Goal: Task Accomplishment & Management: Manage account settings

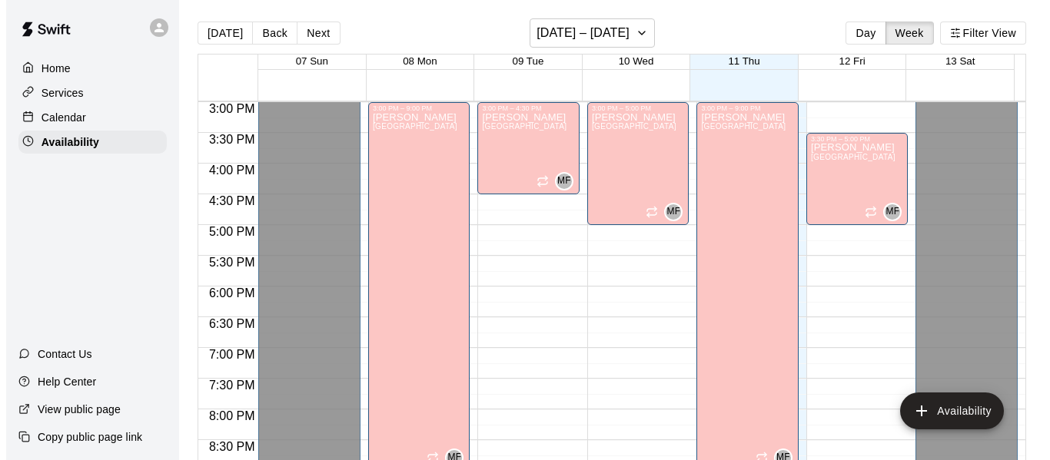
scroll to position [923, 0]
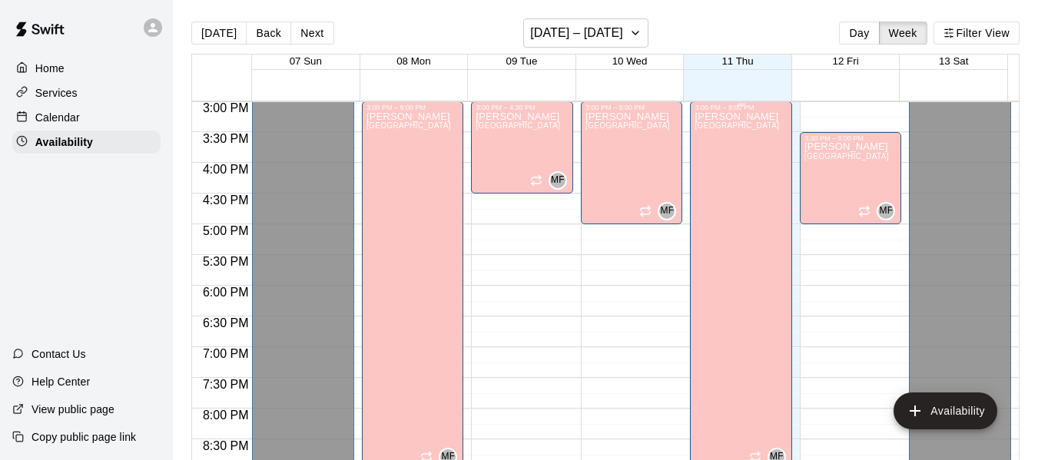
click at [715, 196] on div "[PERSON_NAME][GEOGRAPHIC_DATA][PERSON_NAME][PERSON_NAME][PERSON_NAME][PERSON_NA…" at bounding box center [737, 341] width 85 height 460
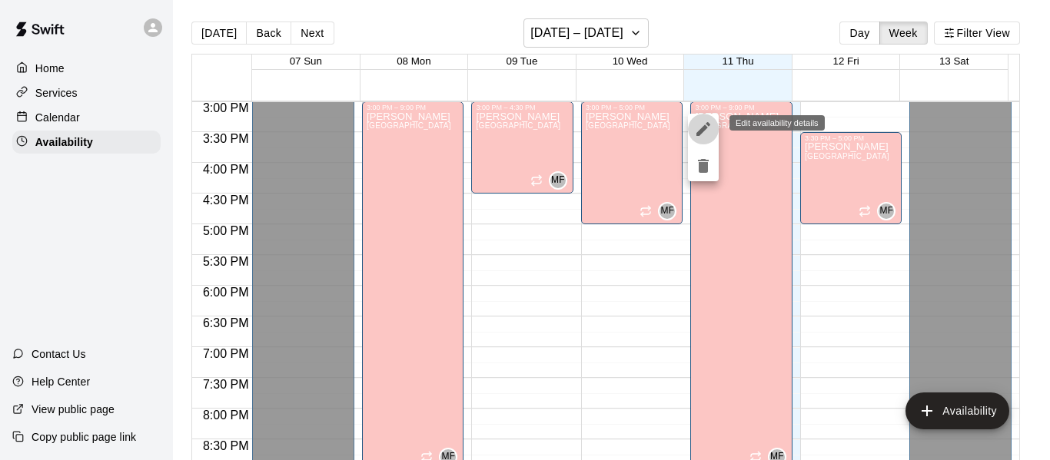
click at [700, 121] on icon "edit" at bounding box center [703, 129] width 18 height 18
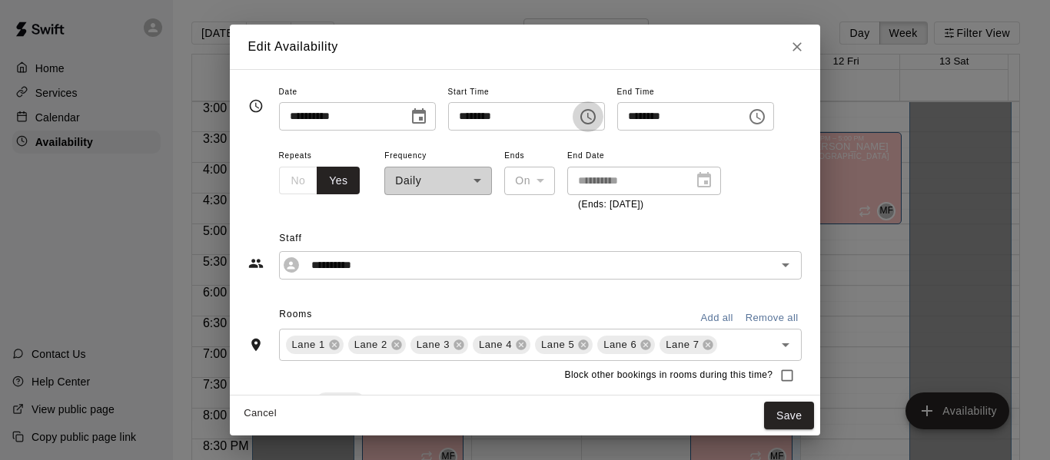
click at [597, 112] on icon "Choose time, selected time is 3:00 PM" at bounding box center [588, 117] width 18 height 18
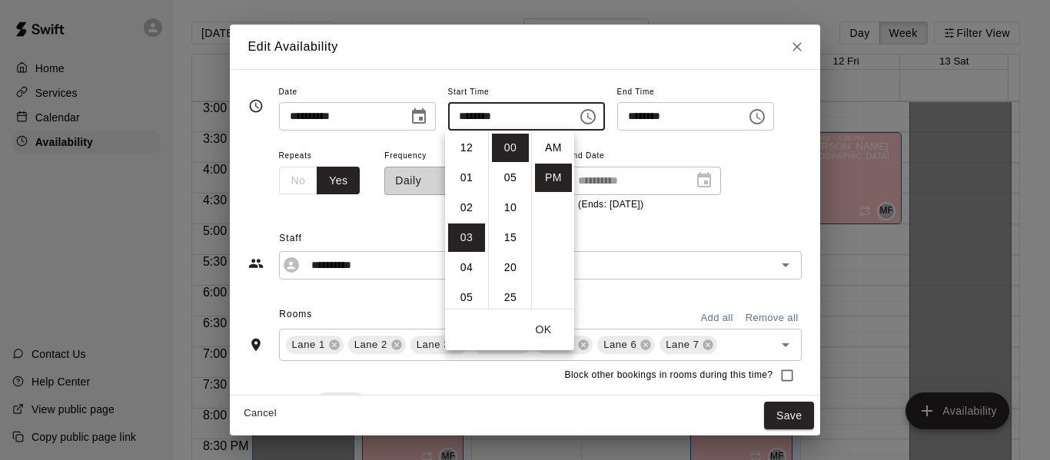
scroll to position [28, 0]
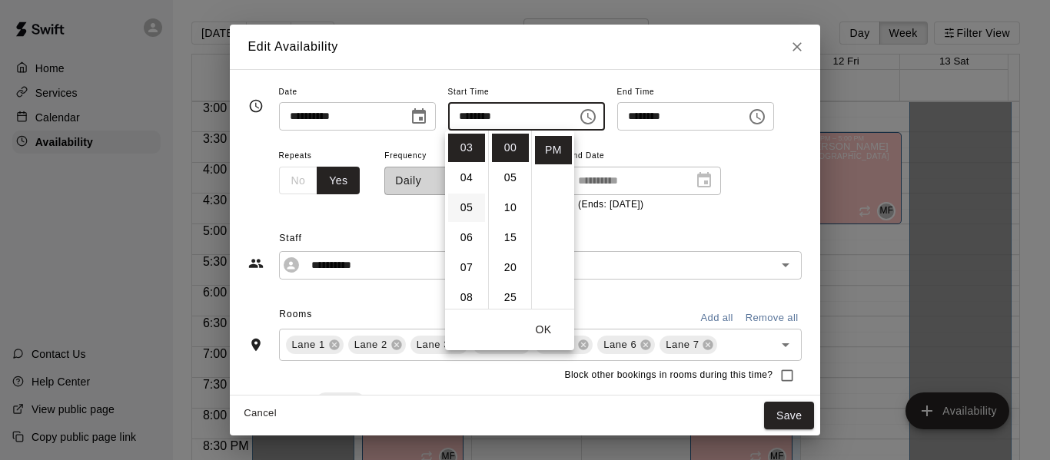
click at [465, 208] on li "05" at bounding box center [466, 208] width 37 height 28
type input "********"
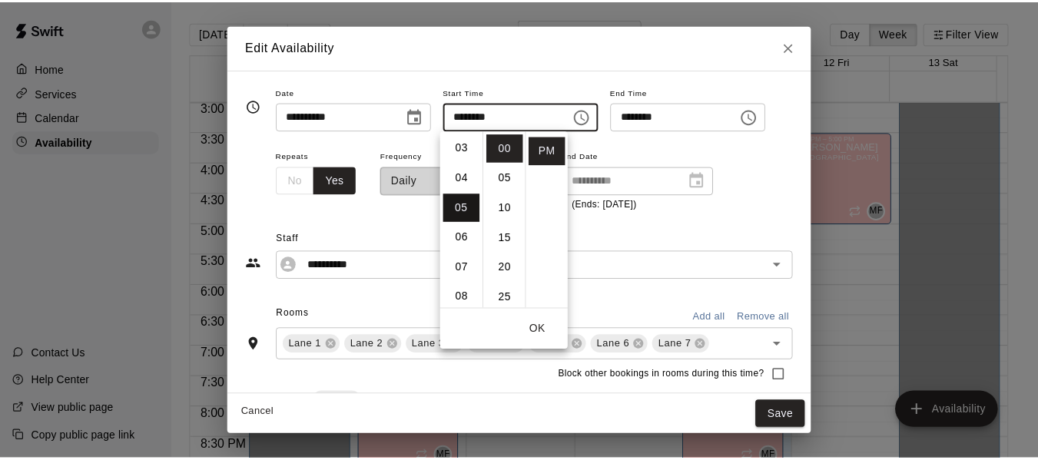
scroll to position [150, 0]
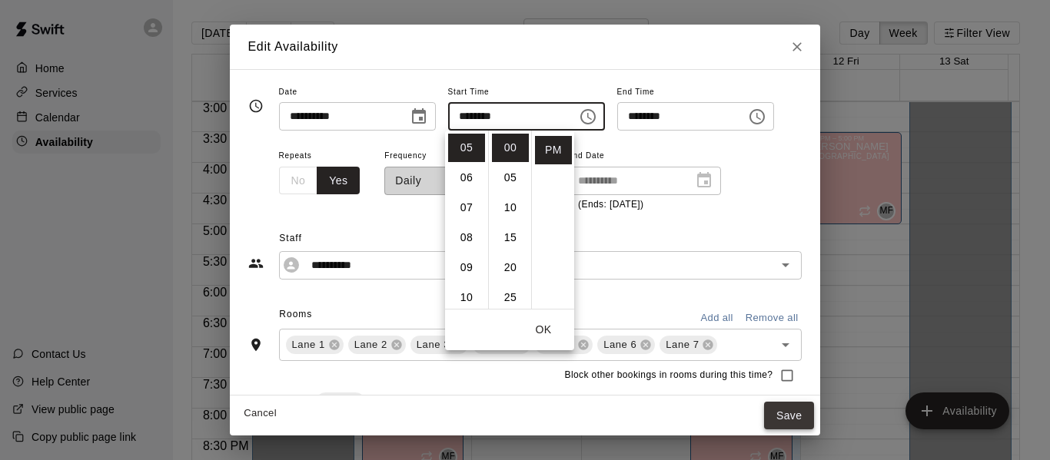
click at [814, 416] on button "Save" at bounding box center [789, 416] width 51 height 28
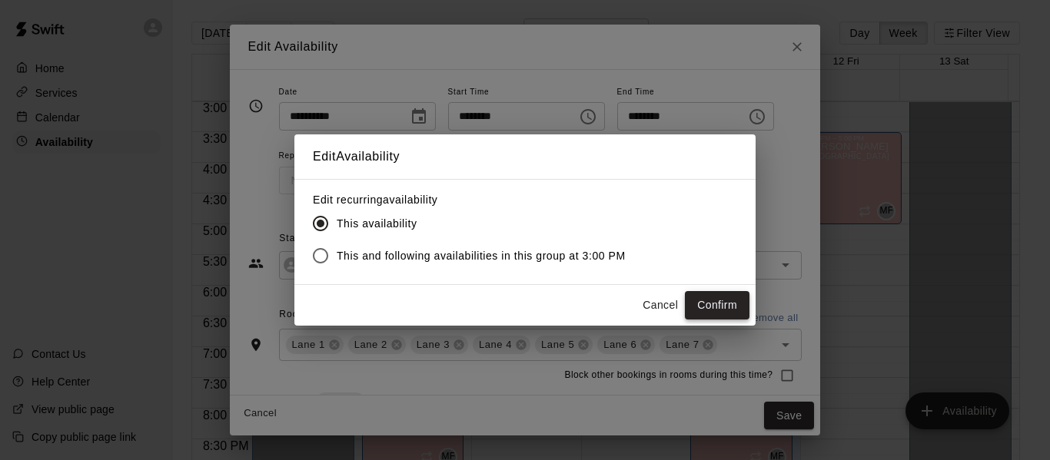
click at [723, 309] on button "Confirm" at bounding box center [717, 305] width 65 height 28
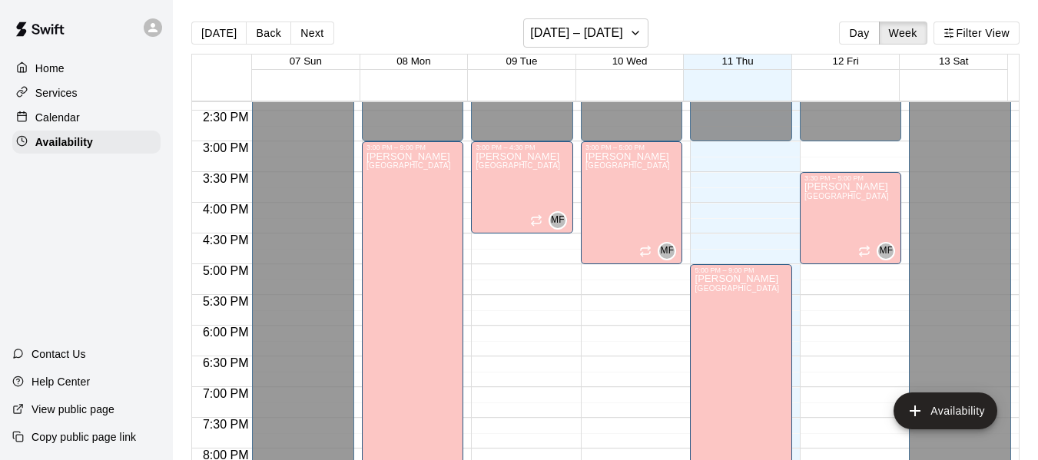
scroll to position [882, 0]
click at [54, 65] on p "Home" at bounding box center [49, 68] width 29 height 15
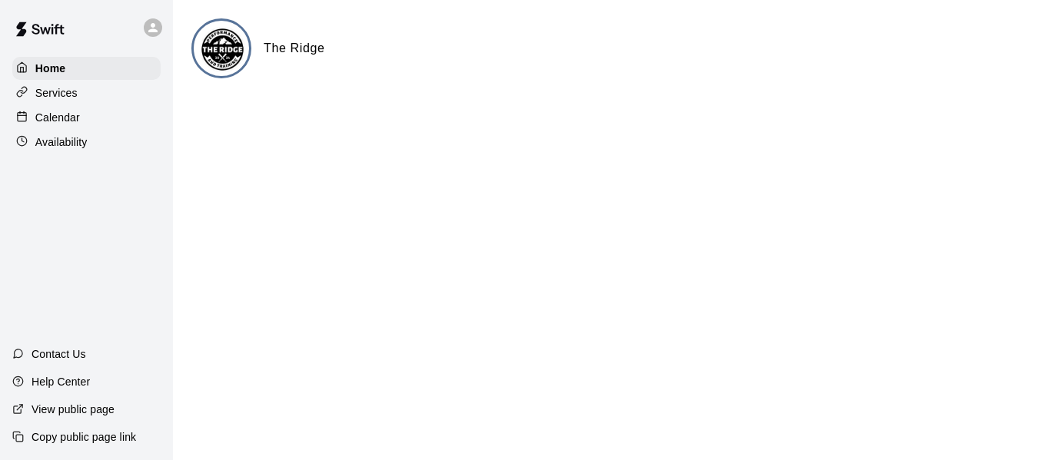
click at [55, 144] on p "Availability" at bounding box center [61, 141] width 52 height 15
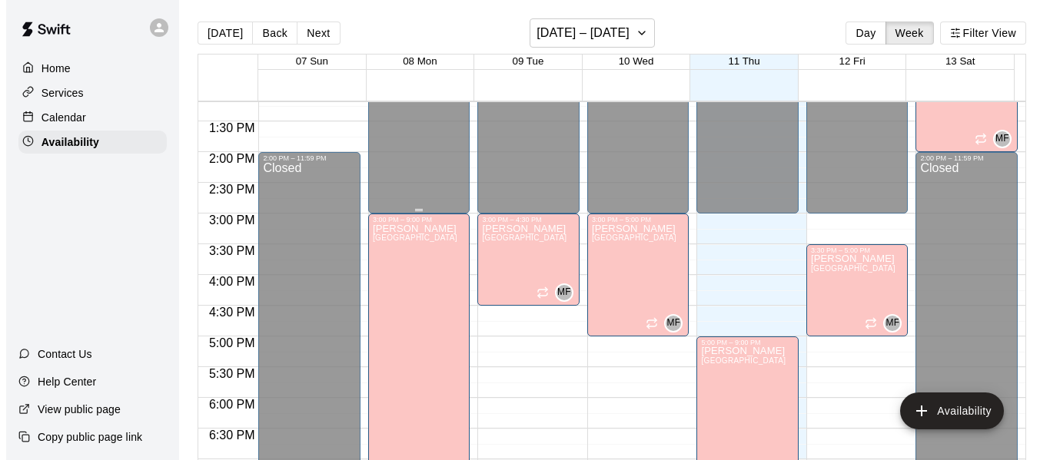
scroll to position [811, 0]
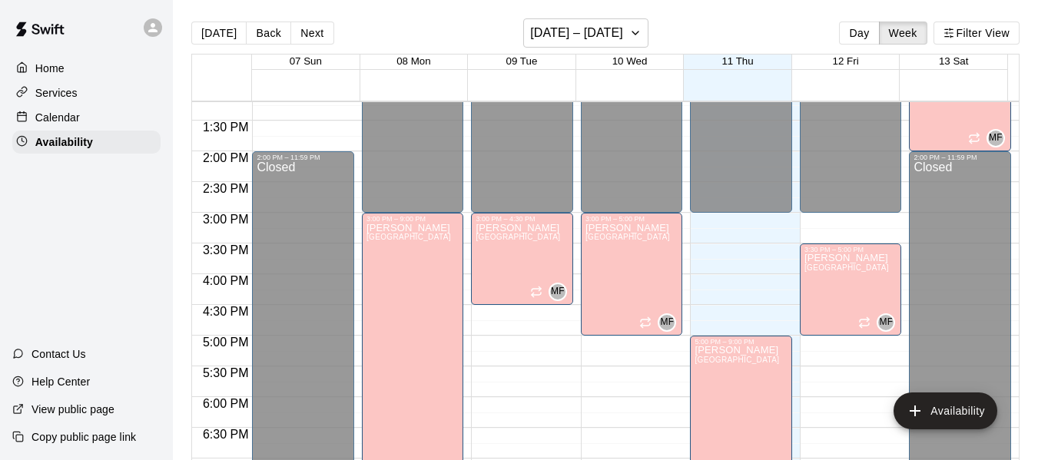
click at [48, 65] on p "Home" at bounding box center [49, 68] width 29 height 15
